Goal: Task Accomplishment & Management: Use online tool/utility

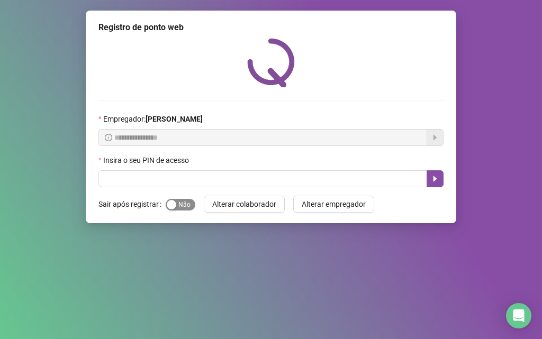
click at [176, 203] on span "Sim Não" at bounding box center [181, 205] width 30 height 12
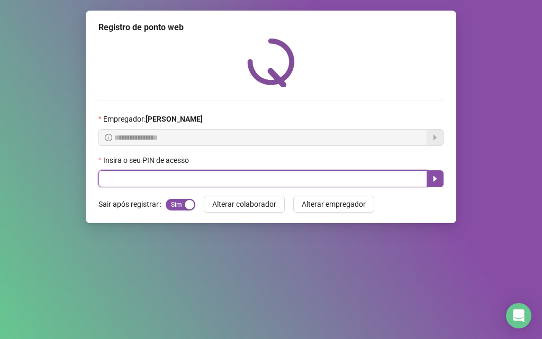
drag, startPoint x: 198, startPoint y: 183, endPoint x: 210, endPoint y: 184, distance: 12.2
click at [199, 184] on input "text" at bounding box center [262, 179] width 329 height 17
type input "*****"
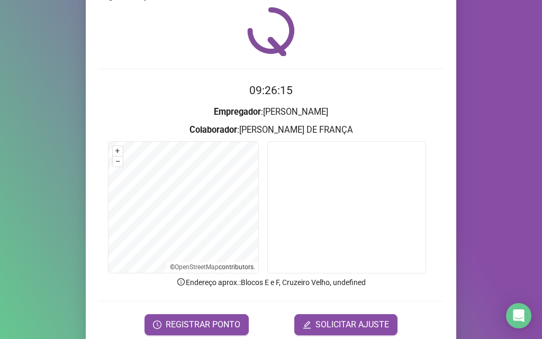
scroll to position [53, 0]
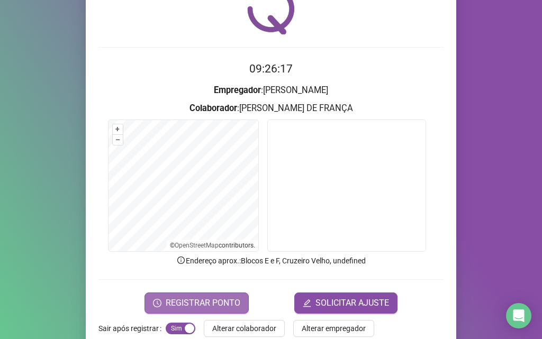
click at [215, 301] on span "REGISTRAR PONTO" at bounding box center [203, 303] width 75 height 13
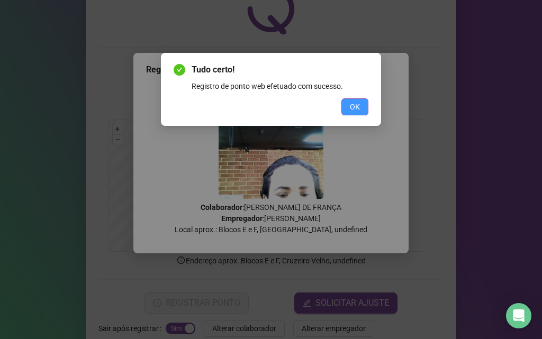
click at [361, 107] on button "OK" at bounding box center [355, 106] width 27 height 17
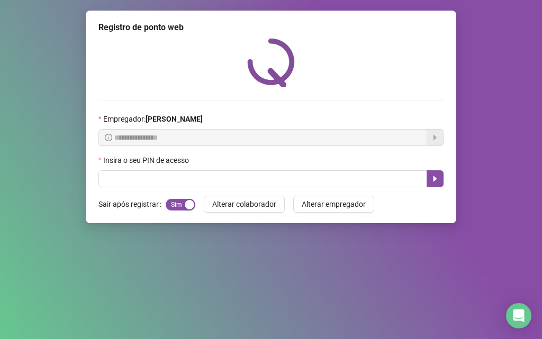
scroll to position [0, 0]
